Goal: Feedback & Contribution: Submit feedback/report problem

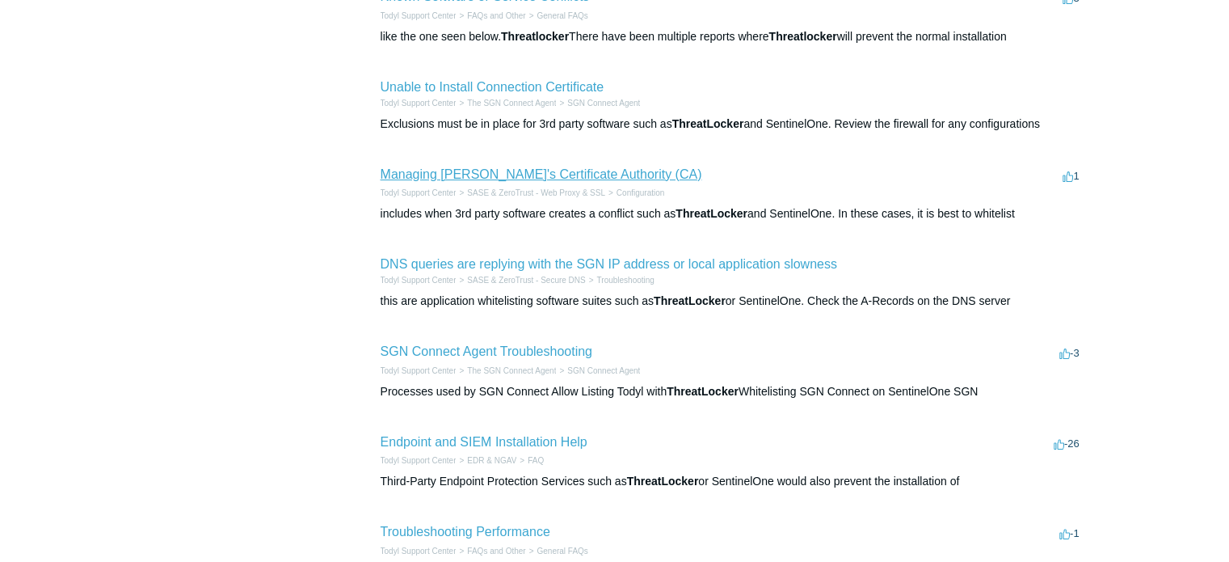
scroll to position [404, 0]
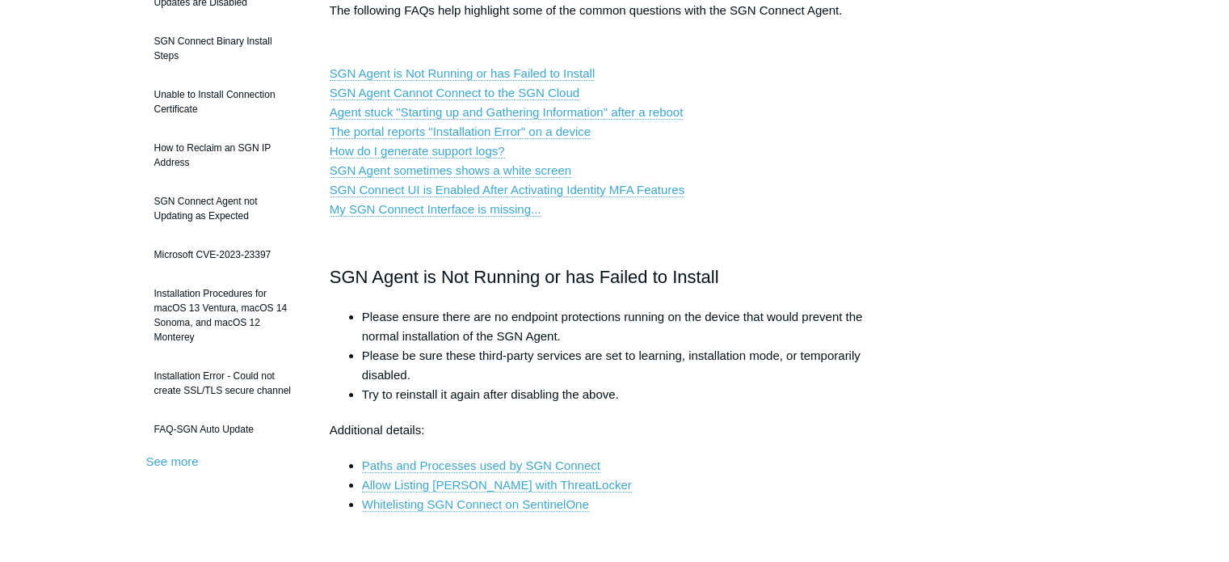
scroll to position [242, 0]
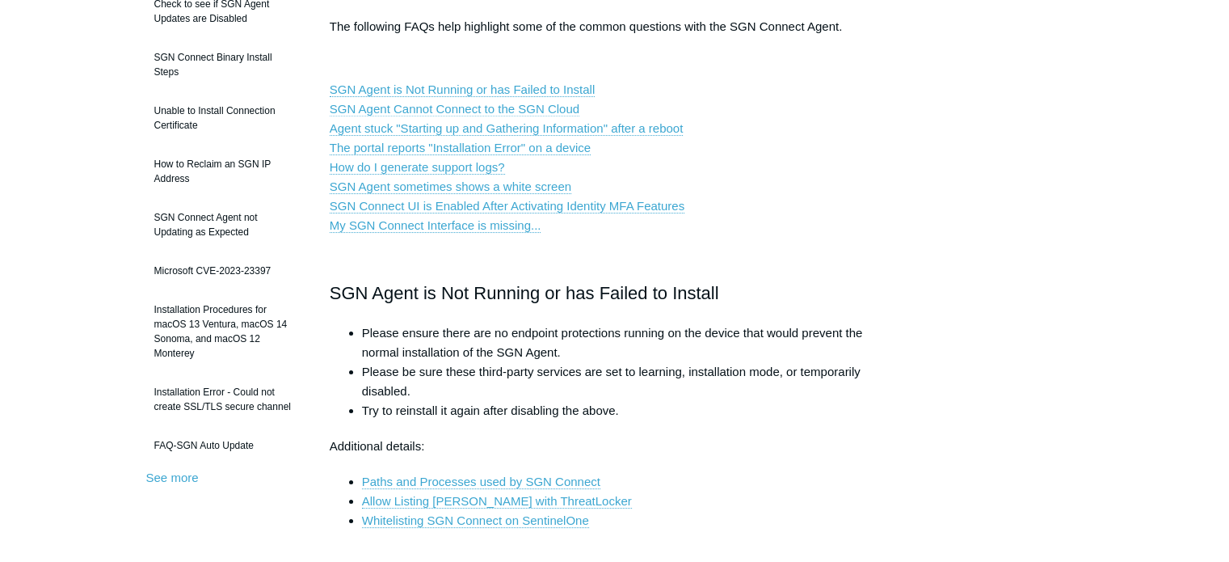
click at [450, 105] on link "SGN Agent Cannot Connect to the SGN Cloud" at bounding box center [455, 109] width 250 height 15
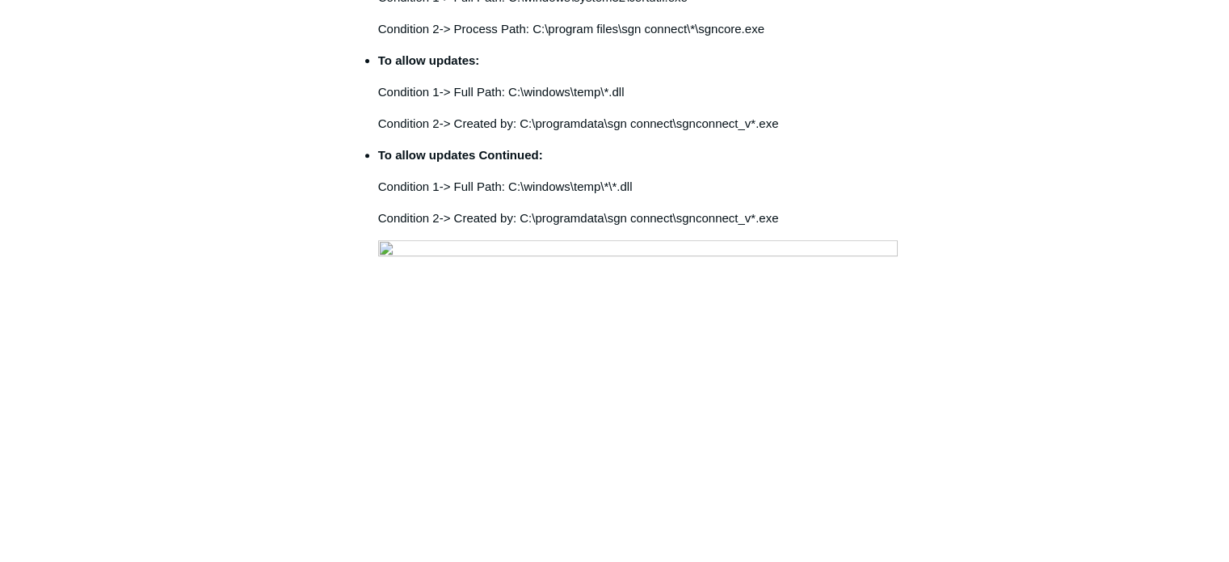
scroll to position [727, 0]
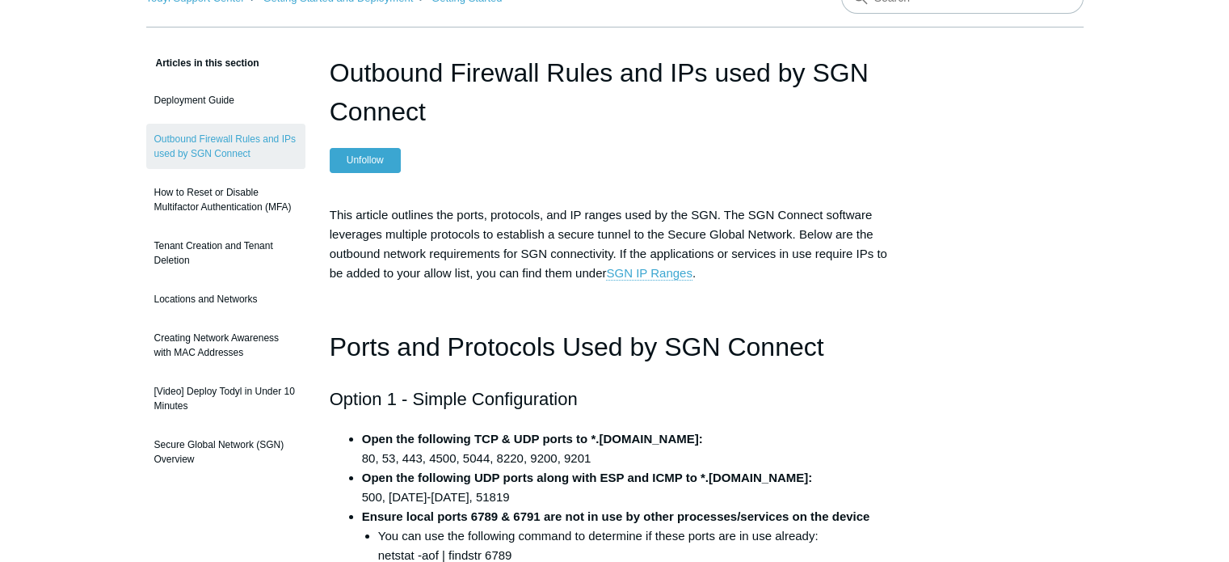
scroll to position [81, 0]
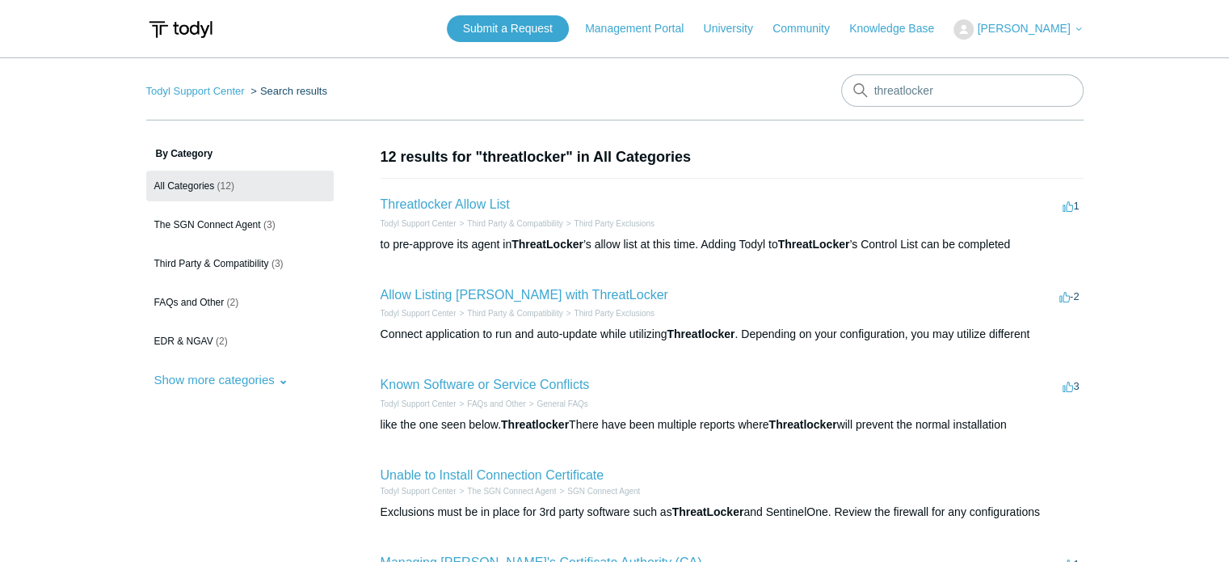
click at [944, 87] on input "threatlocker" at bounding box center [962, 90] width 242 height 32
type input "IP address"
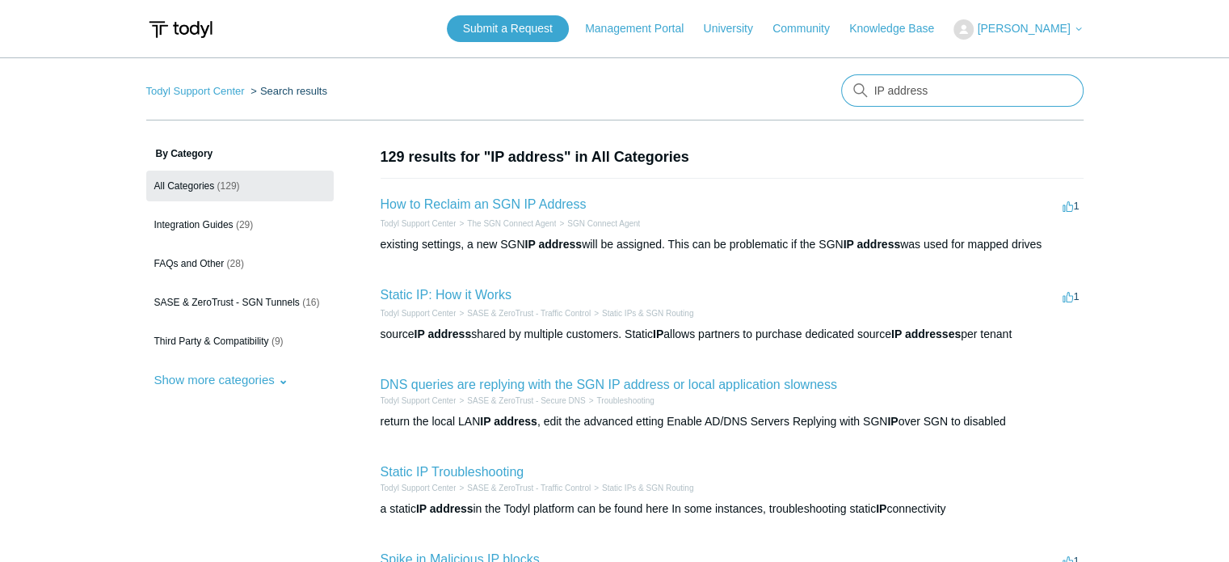
click at [919, 90] on input "IP address" at bounding box center [962, 90] width 242 height 32
type input "how to check SGN IP address"
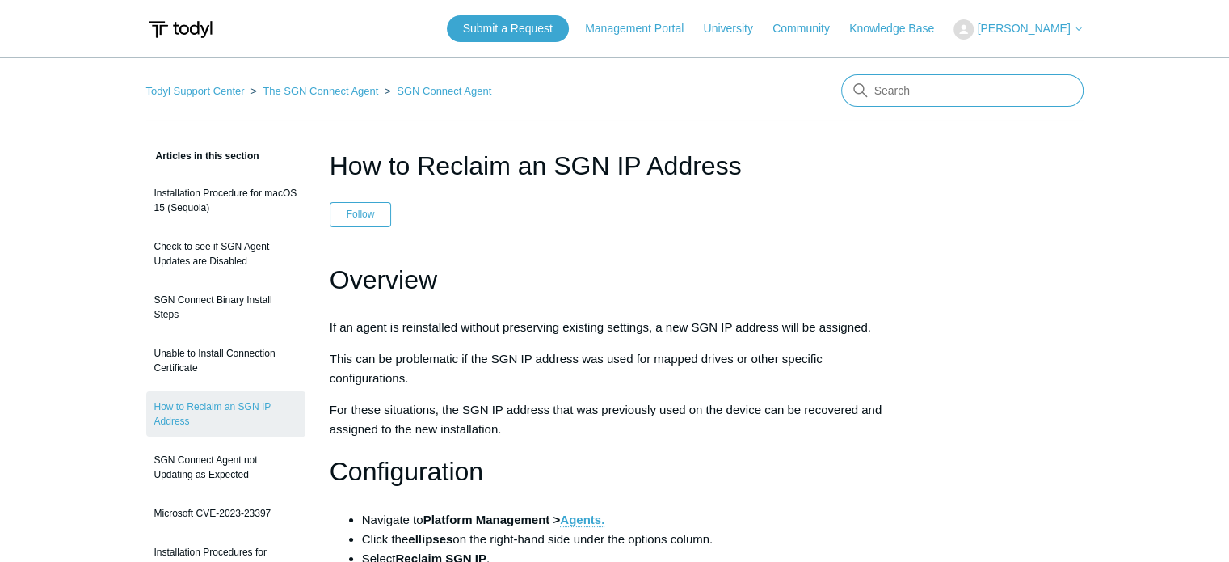
click at [956, 96] on input "Search" at bounding box center [962, 90] width 242 height 32
type input "how to check SGN IP address"
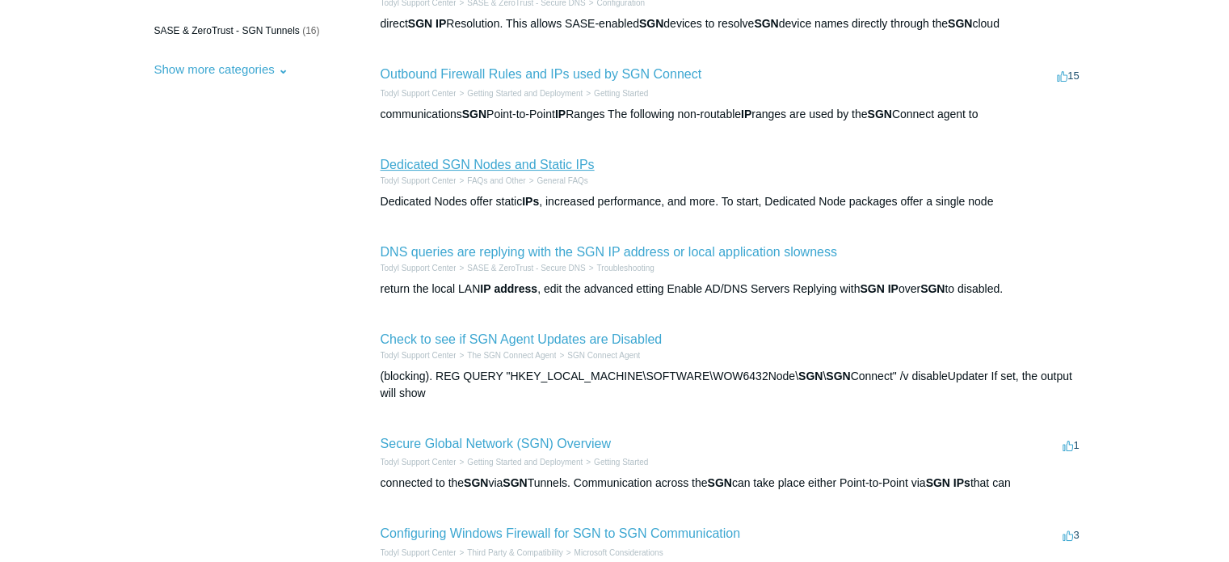
scroll to position [485, 0]
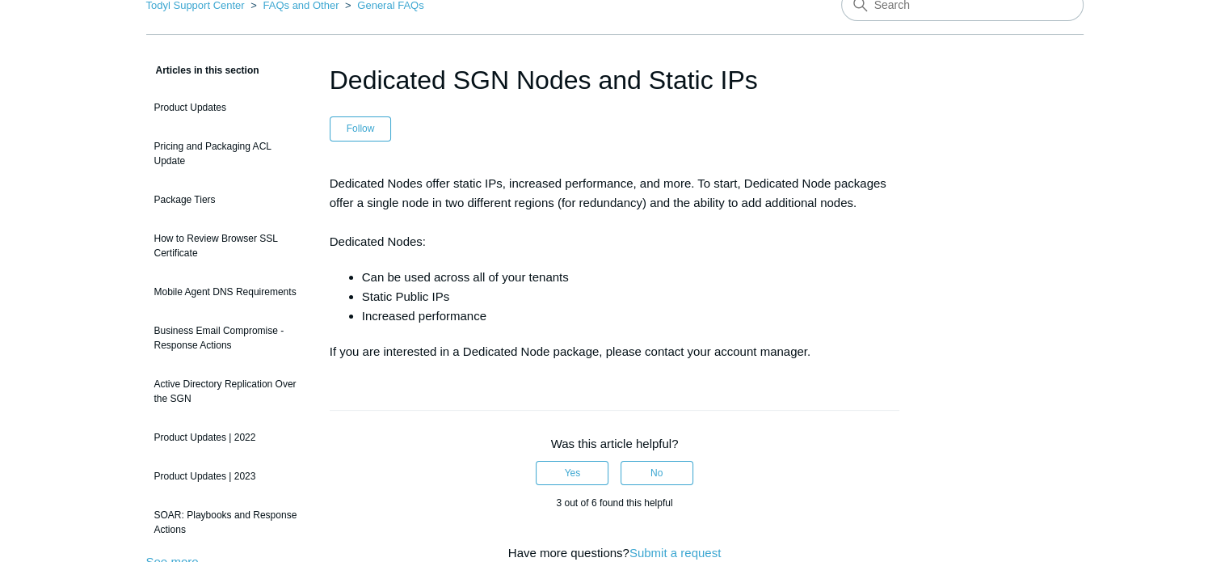
scroll to position [81, 0]
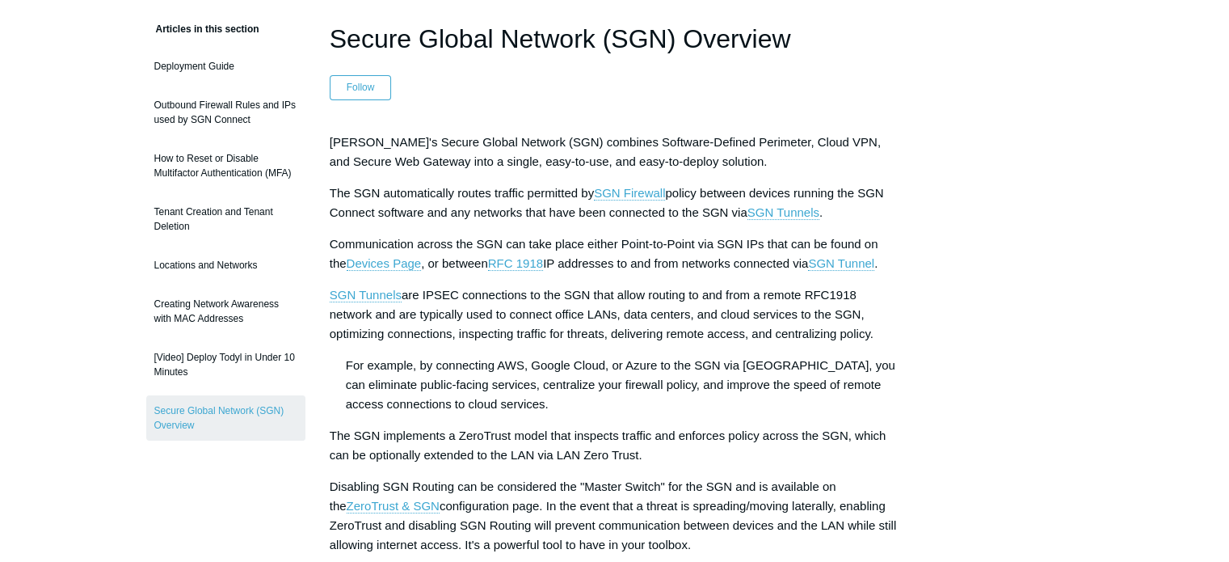
scroll to position [162, 0]
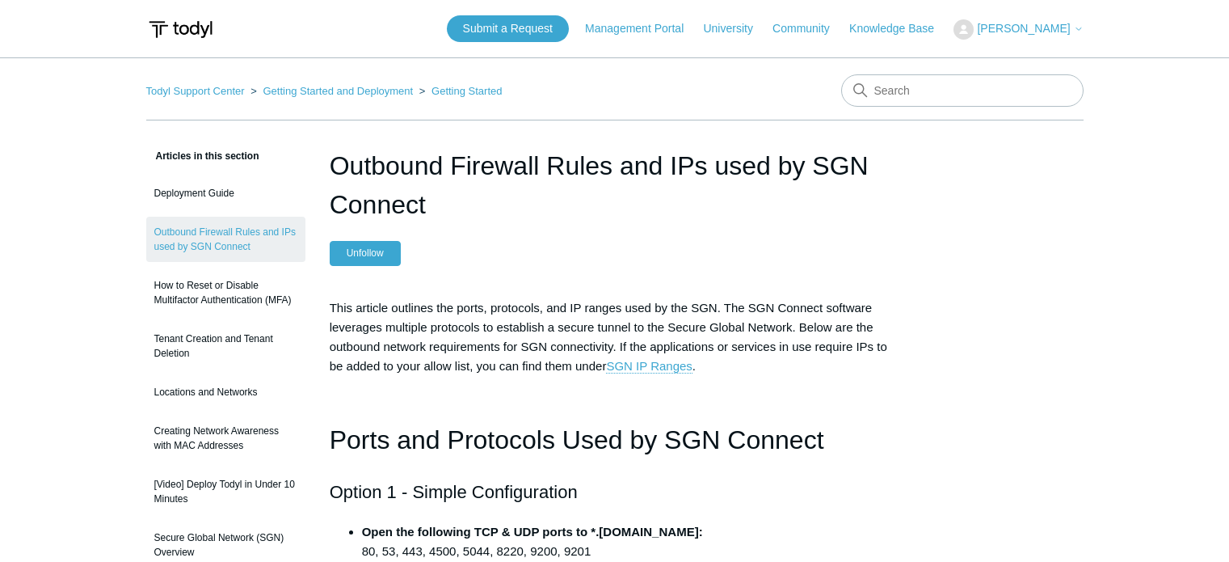
scroll to position [81, 0]
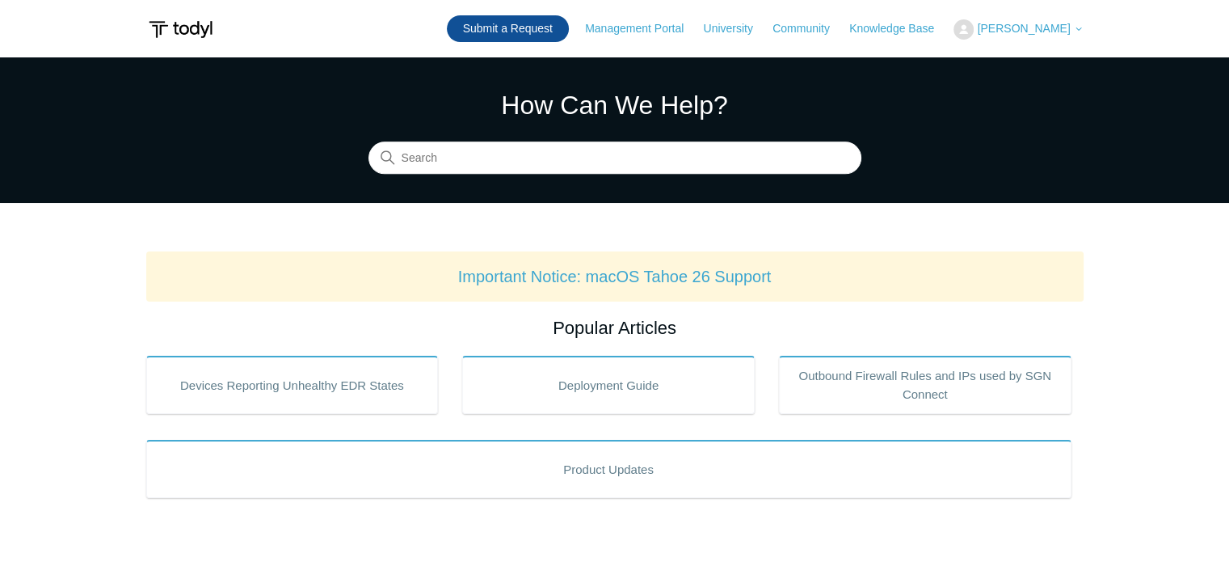
click at [504, 32] on link "Submit a Request" at bounding box center [508, 28] width 122 height 27
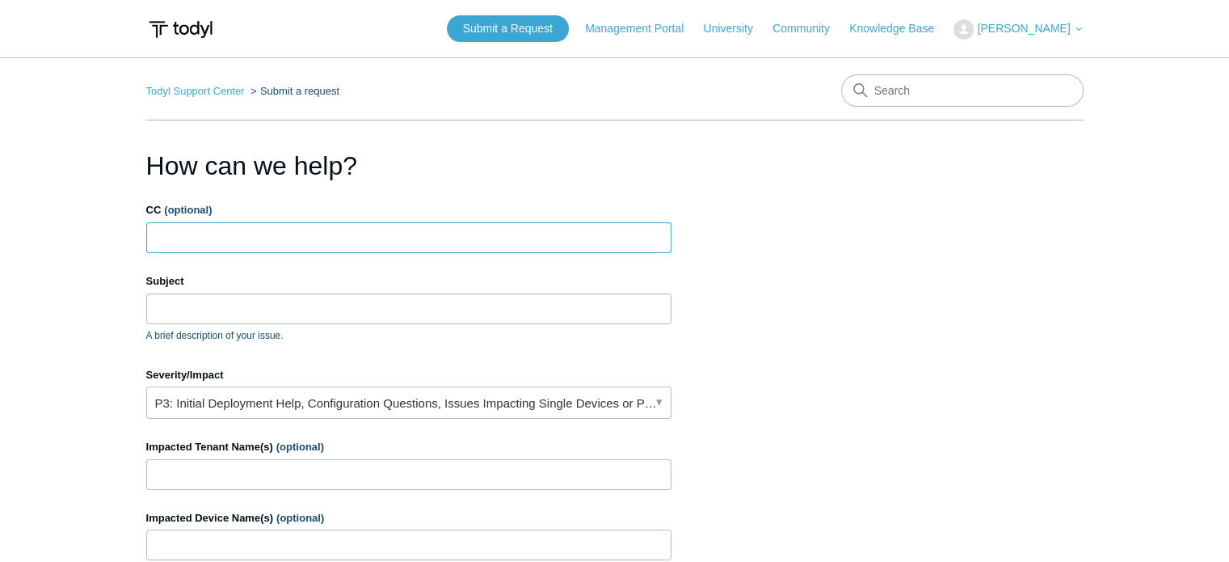
click at [197, 232] on input "CC (optional)" at bounding box center [408, 237] width 525 height 31
click at [176, 248] on input "CC (optional)" at bounding box center [197, 237] width 96 height 24
click at [154, 294] on input "Subject" at bounding box center [408, 307] width 525 height 31
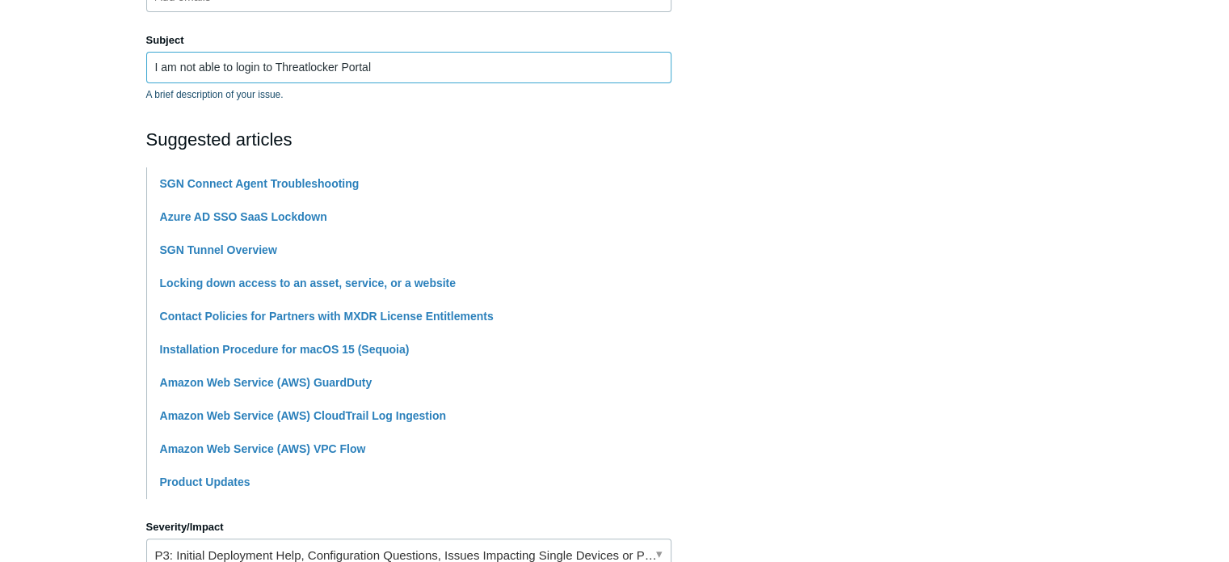
scroll to position [242, 0]
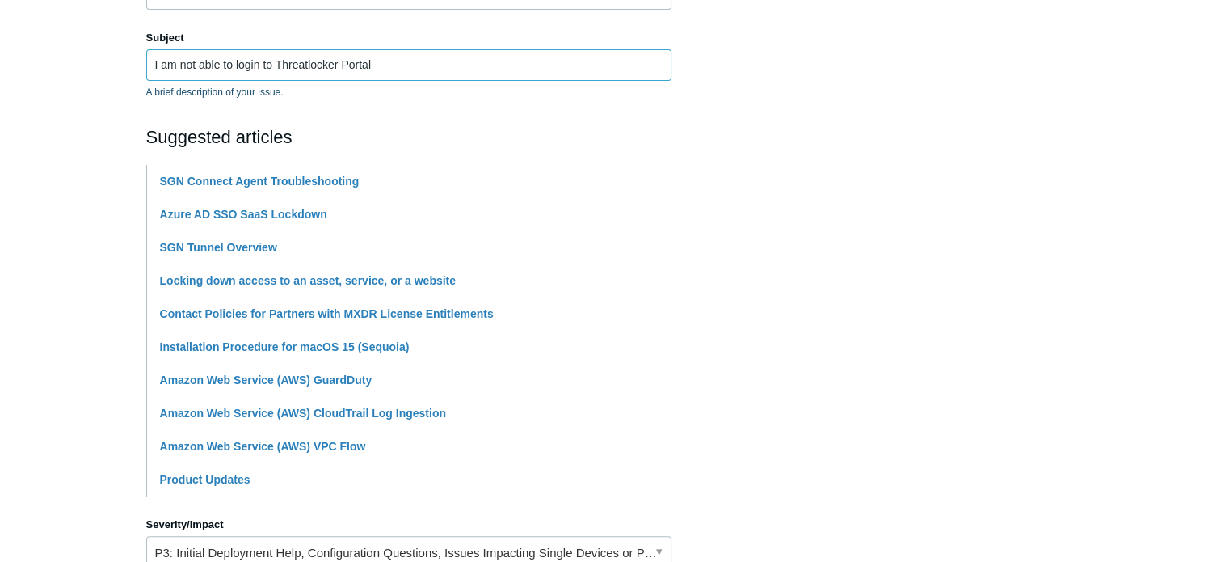
drag, startPoint x: 270, startPoint y: 64, endPoint x: 149, endPoint y: 64, distance: 121.2
click at [149, 64] on input "I am not able to login to Threatlocker Portal" at bounding box center [408, 64] width 525 height 31
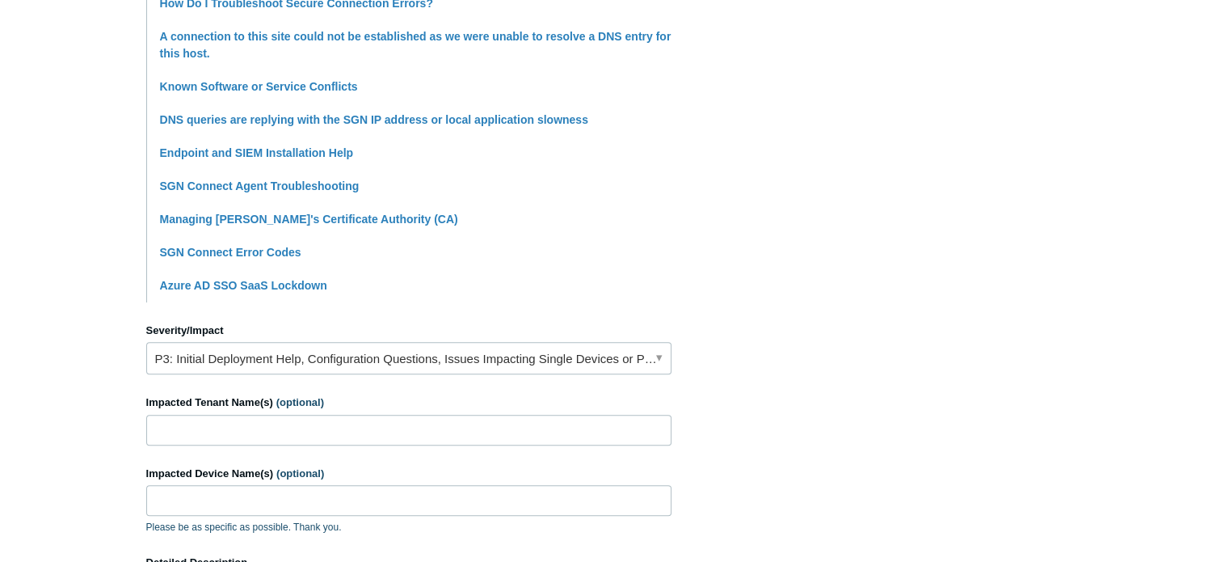
scroll to position [485, 0]
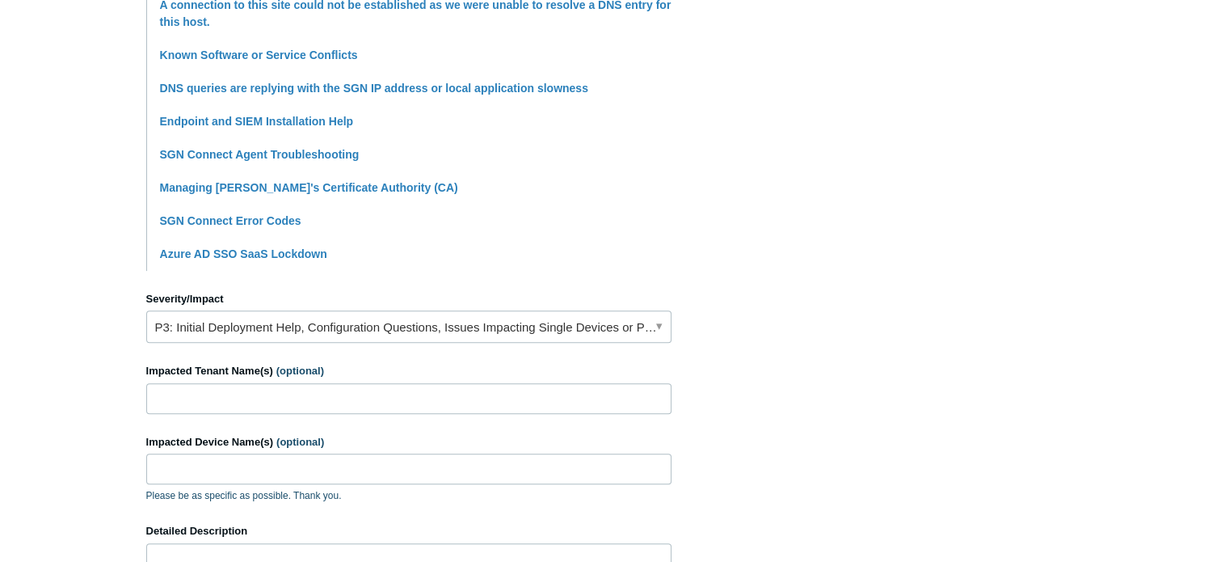
type input "unable to login Threatlocker Portal"
click at [176, 394] on input "Impacted Tenant Name(s) (optional)" at bounding box center [408, 398] width 525 height 31
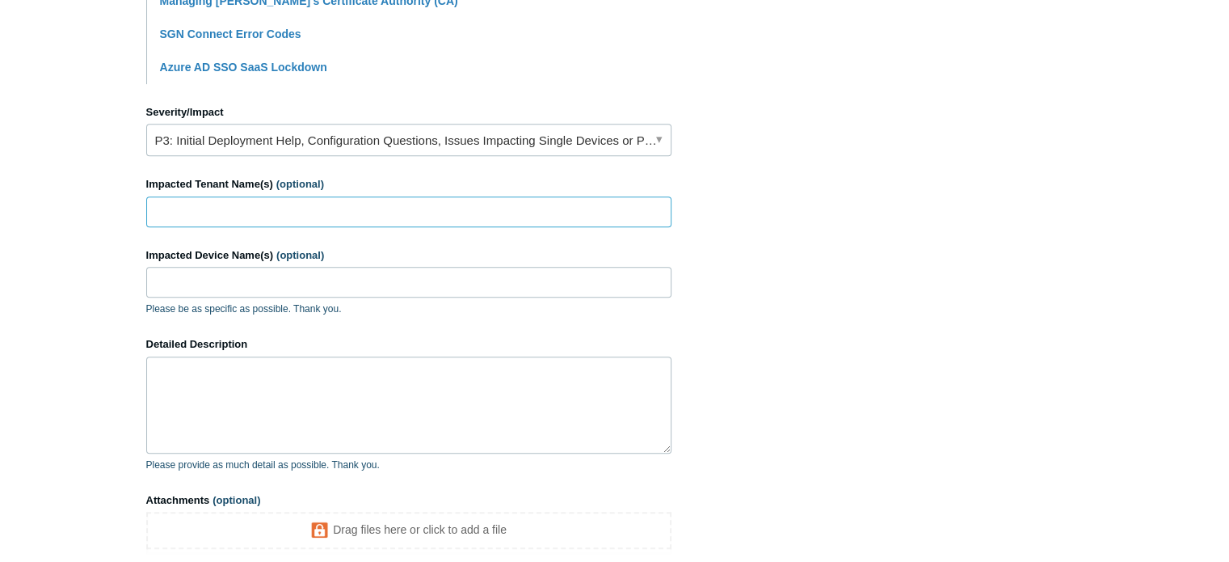
scroll to position [727, 0]
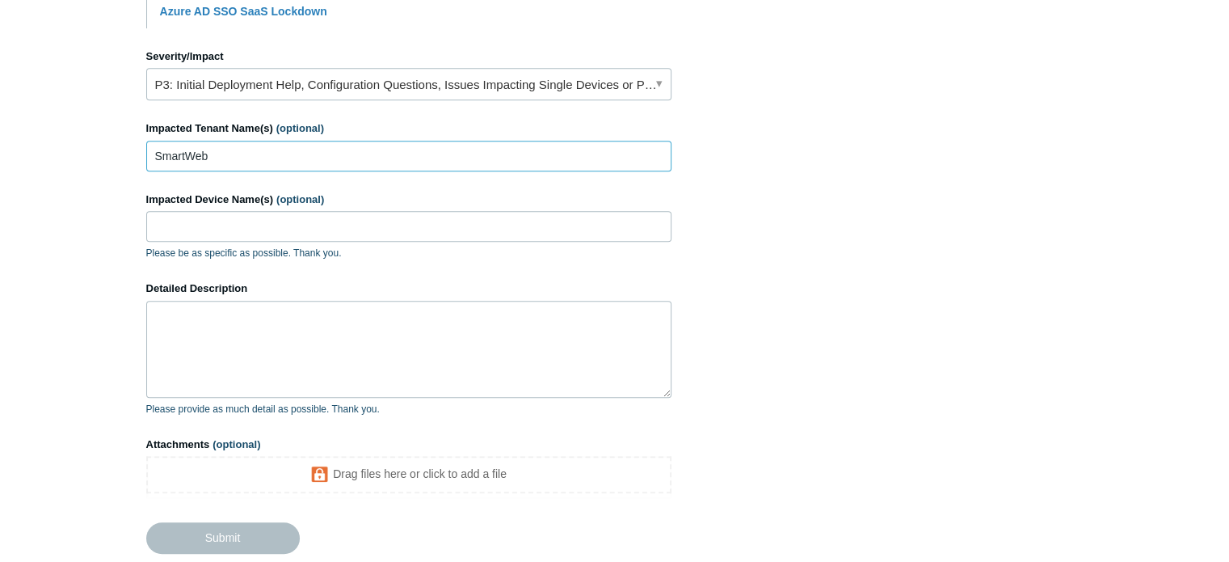
click at [223, 149] on input "SmartWeb" at bounding box center [408, 156] width 525 height 31
drag, startPoint x: 129, startPoint y: 127, endPoint x: 66, endPoint y: 125, distance: 62.3
paste input "Corp-internal"
type input "SmartWeb Corp-internal"
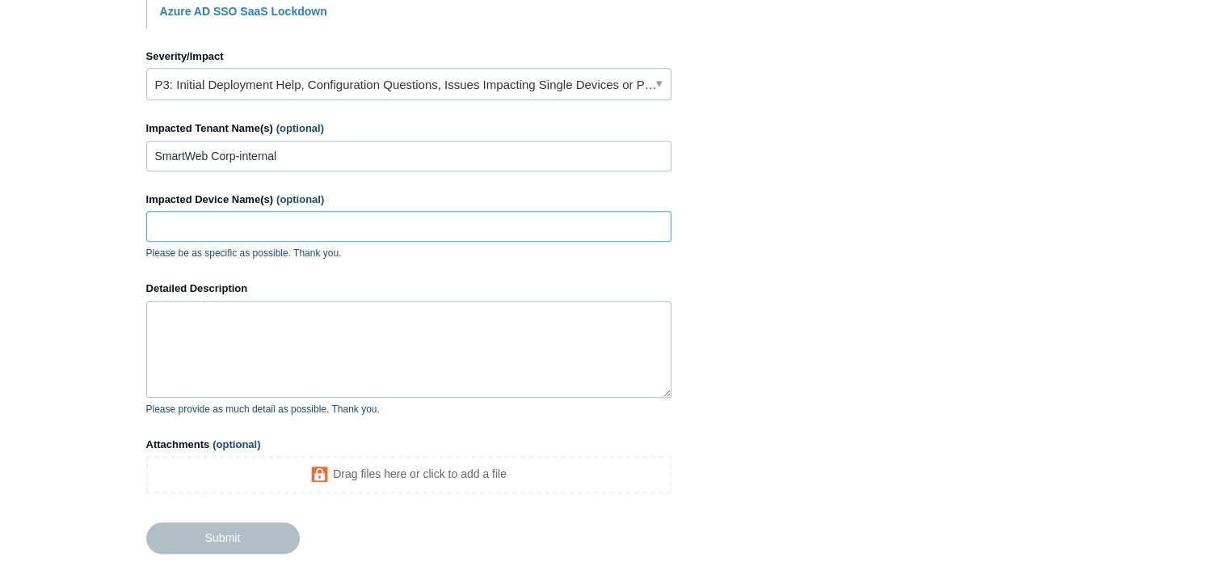
click at [236, 235] on input "Impacted Device Name(s) (optional)" at bounding box center [408, 226] width 525 height 31
type input "all the device"
click at [224, 317] on textarea "Detailed Description" at bounding box center [408, 349] width 525 height 97
type textarea "W"
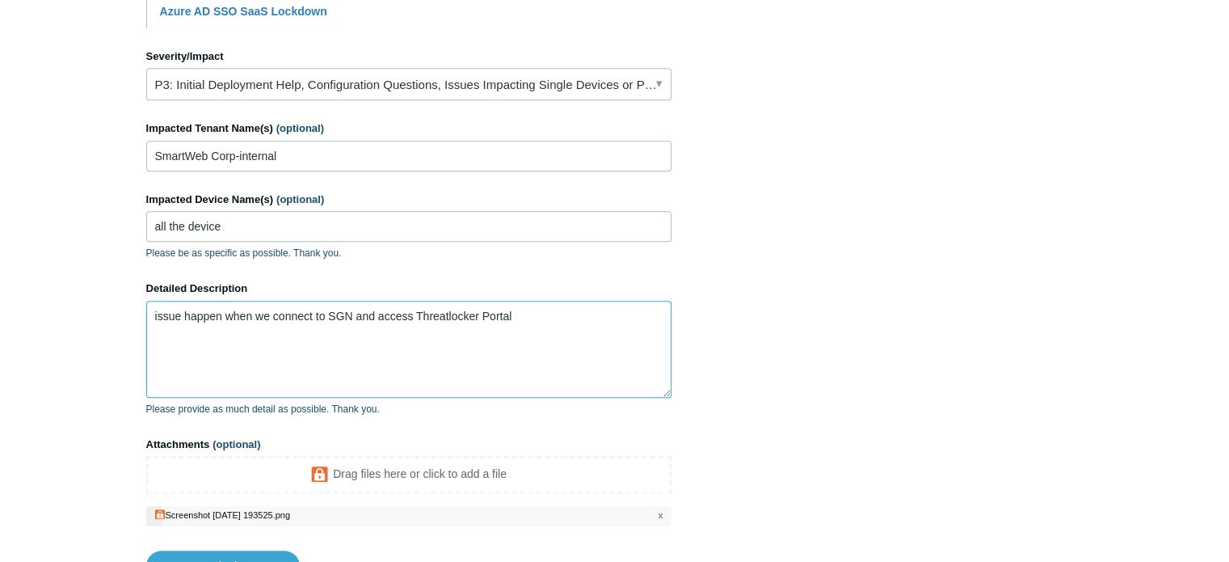
drag, startPoint x: 440, startPoint y: 312, endPoint x: 447, endPoint y: 337, distance: 26.1
click at [447, 337] on textarea "issue happen when we connect to SGN and access Threatlocker Portal" at bounding box center [408, 349] width 525 height 97
click at [529, 310] on textarea "issue happen when we connect to SGN and access Threatlocker Portal" at bounding box center [408, 349] width 525 height 97
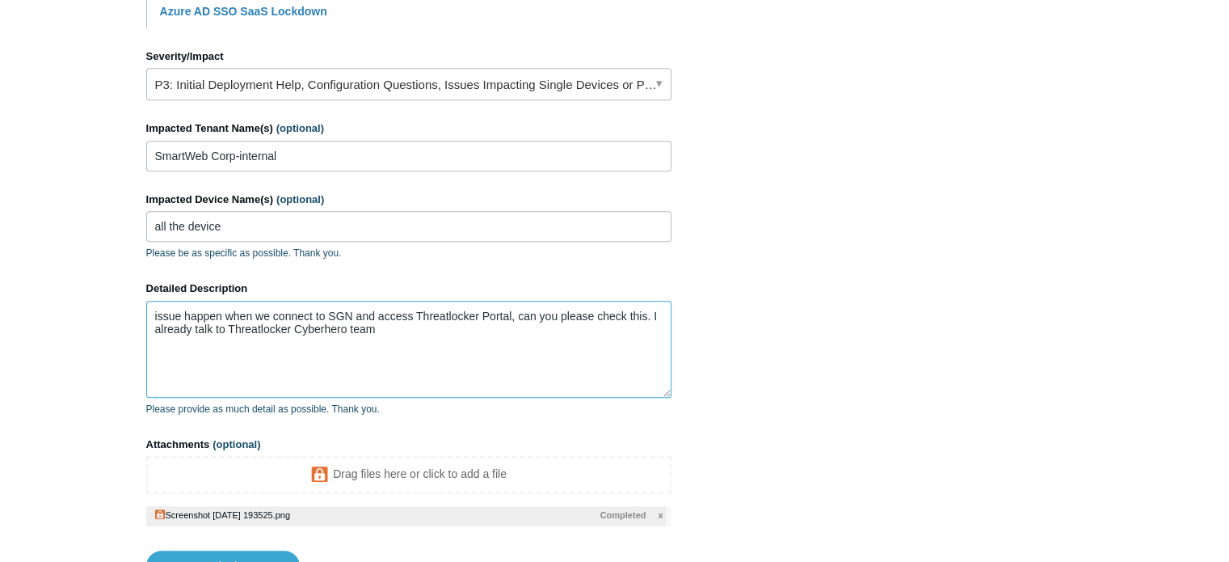
type textarea "issue happen when we connect to SGN and access Threatlocker Portal, can you ple…"
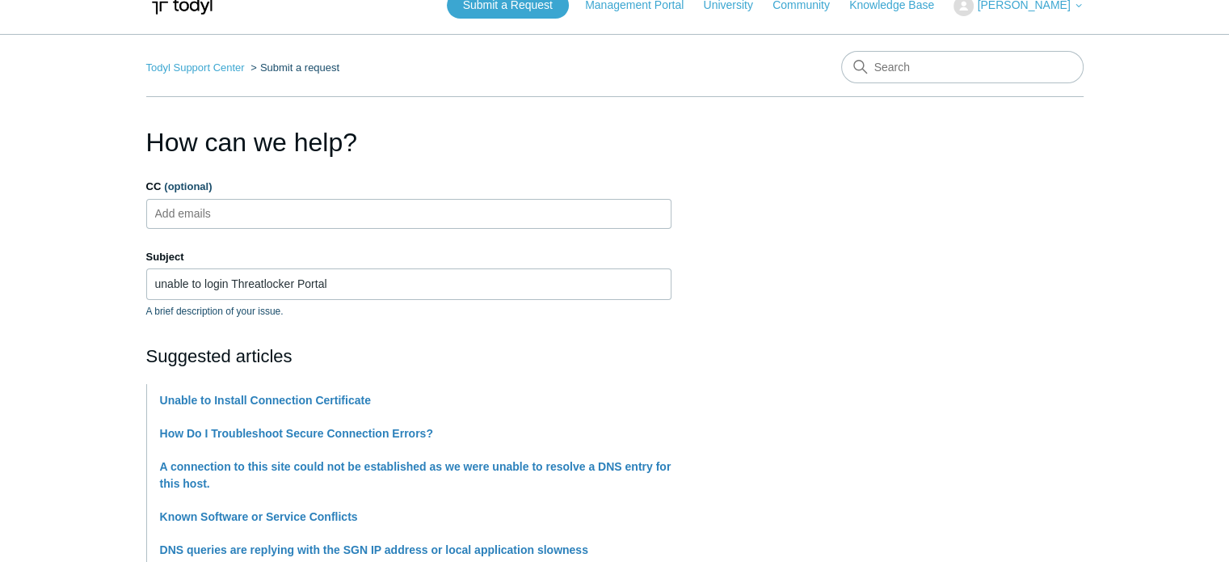
scroll to position [0, 0]
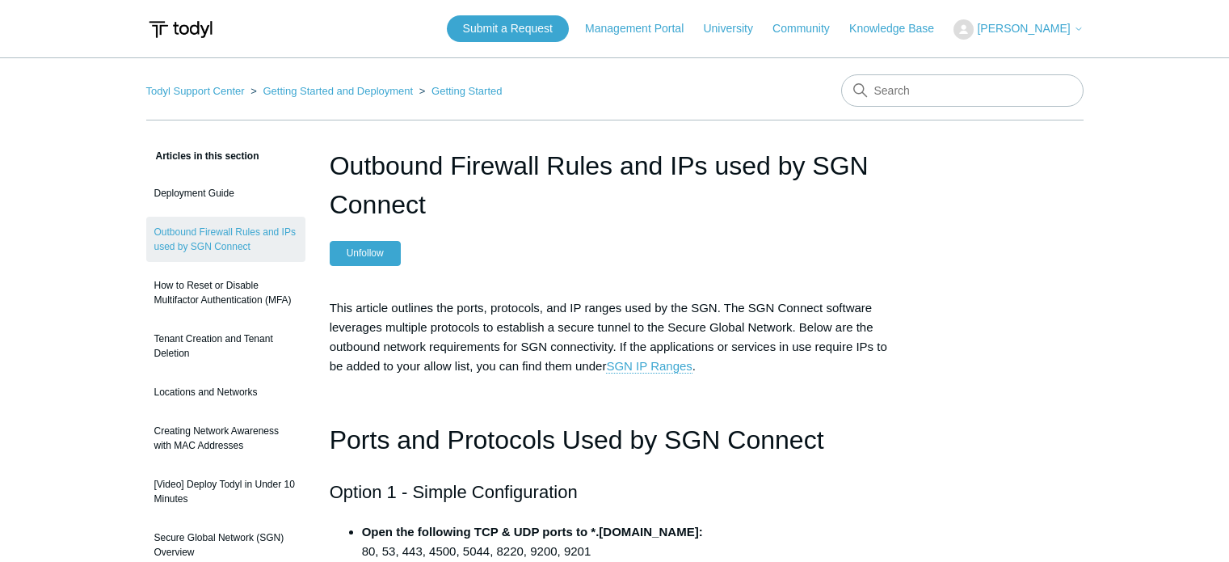
scroll to position [81, 0]
